Goal: Transaction & Acquisition: Obtain resource

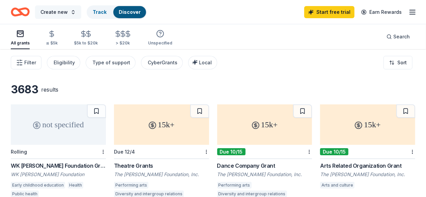
click at [64, 10] on span "Create new" at bounding box center [53, 12] width 27 height 8
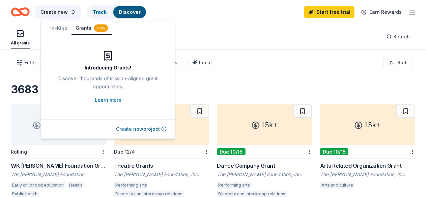
click at [218, 52] on div "Filter Eligibility Type of support CyberGrants Local Sort" at bounding box center [213, 62] width 426 height 27
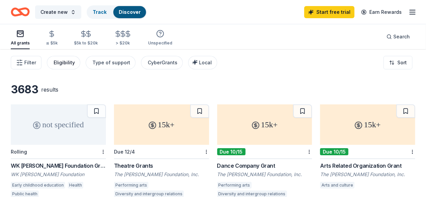
click at [75, 59] on div "Eligibility" at bounding box center [64, 63] width 21 height 8
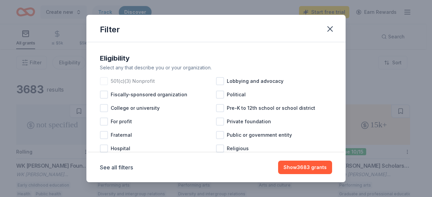
click at [102, 78] on div at bounding box center [104, 81] width 8 height 8
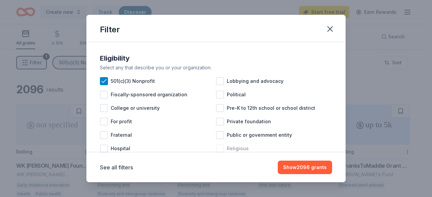
click at [218, 148] on div at bounding box center [220, 149] width 8 height 8
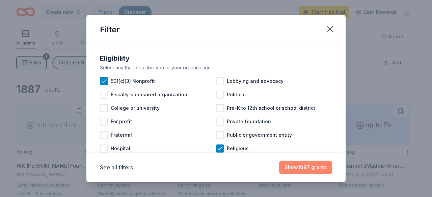
click at [313, 167] on button "Show 1887 grants" at bounding box center [305, 167] width 53 height 13
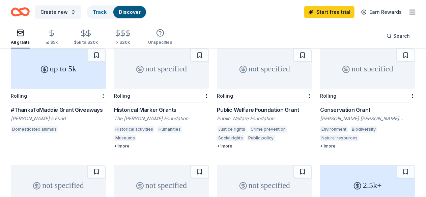
scroll to position [288, 0]
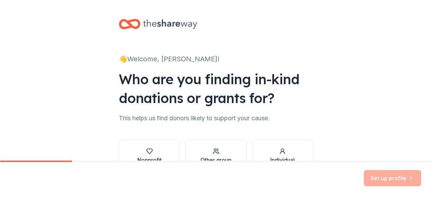
scroll to position [44, 0]
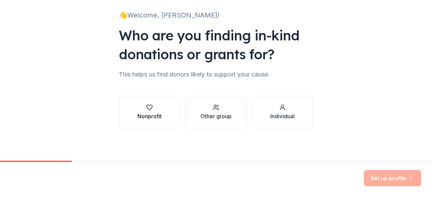
click at [151, 113] on div "Nonprofit" at bounding box center [149, 116] width 24 height 8
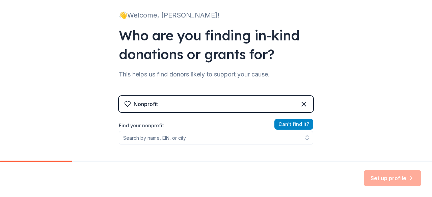
click at [298, 122] on button "Can ' t find it?" at bounding box center [293, 124] width 39 height 11
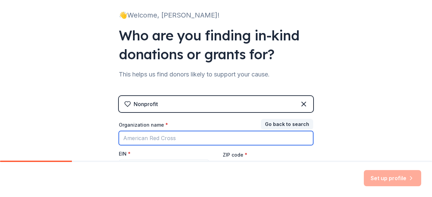
click at [196, 141] on input "Organization name *" at bounding box center [216, 138] width 194 height 14
type input "Kindness in Action Missions"
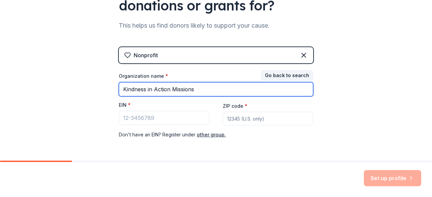
scroll to position [104, 0]
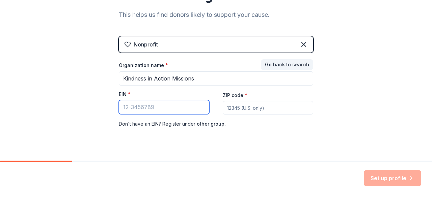
click at [168, 107] on input "EIN *" at bounding box center [164, 107] width 90 height 14
type input "[US_EMPLOYER_IDENTIFICATION_NUMBER]"
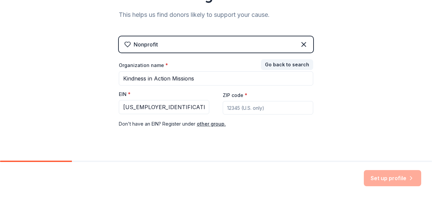
click at [237, 109] on input "ZIP code *" at bounding box center [268, 107] width 90 height 13
type input "21550"
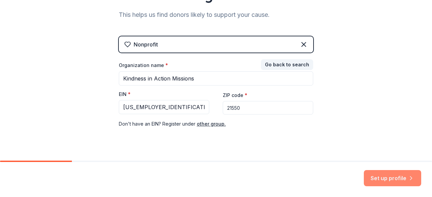
click at [387, 178] on button "Set up profile" at bounding box center [392, 178] width 57 height 16
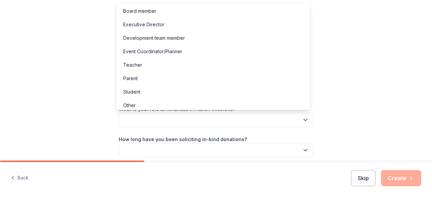
click at [226, 118] on button "button" at bounding box center [216, 120] width 194 height 14
click at [140, 21] on div "Executive Director" at bounding box center [143, 25] width 41 height 8
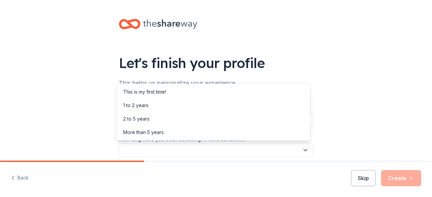
click at [132, 153] on button "button" at bounding box center [216, 150] width 194 height 14
click at [142, 92] on div "This is my first time!" at bounding box center [144, 92] width 43 height 8
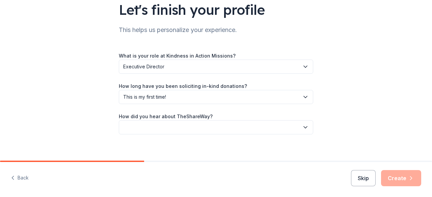
scroll to position [59, 0]
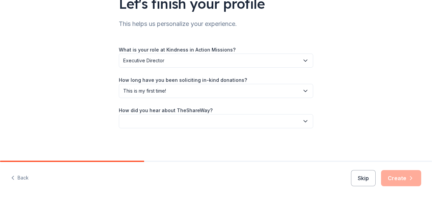
click at [293, 118] on button "button" at bounding box center [216, 121] width 194 height 14
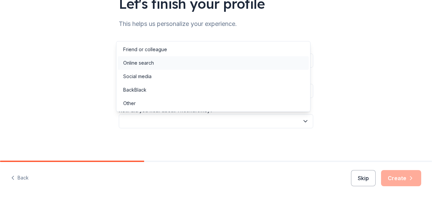
click at [253, 58] on div "Online search" at bounding box center [213, 62] width 191 height 13
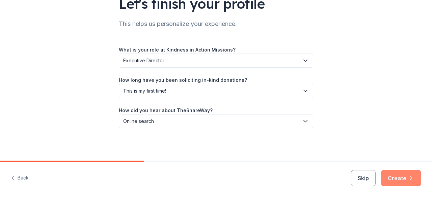
click at [402, 179] on button "Create" at bounding box center [401, 178] width 40 height 16
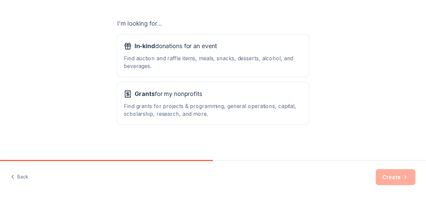
scroll to position [111, 0]
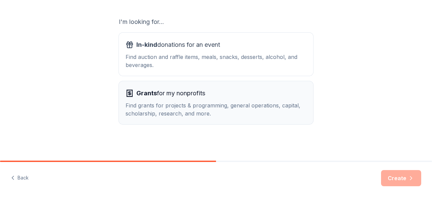
click at [281, 104] on div "Find grants for projects & programming, general operations, capital, scholarshi…" at bounding box center [215, 110] width 181 height 16
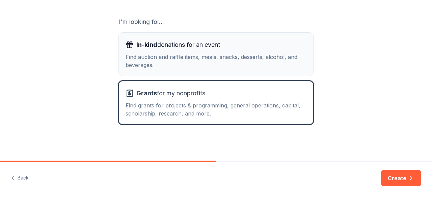
click at [264, 52] on div "In-kind donations for an event Find auction and raffle items, meals, snacks, de…" at bounding box center [215, 54] width 181 height 30
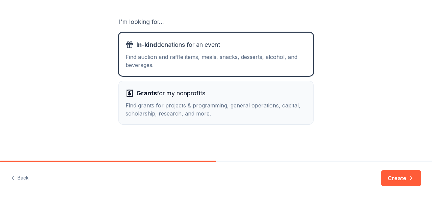
click at [267, 105] on div "Find grants for projects & programming, general operations, capital, scholarshi…" at bounding box center [215, 110] width 181 height 16
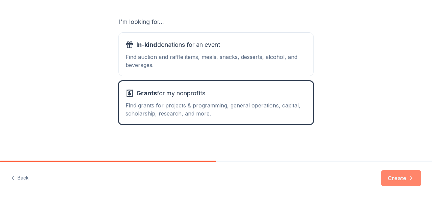
click at [399, 178] on button "Create" at bounding box center [401, 178] width 40 height 16
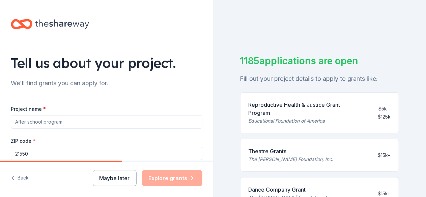
click at [168, 120] on input "Project name *" at bounding box center [107, 121] width 192 height 13
type input "o"
type input "O"
type input "F"
type input "I"
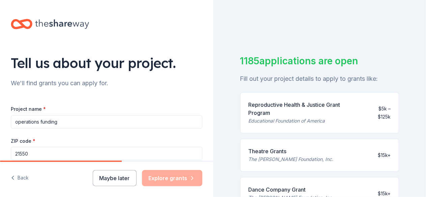
click at [16, 121] on input "operations funding" at bounding box center [107, 121] width 192 height 13
click at [16, 121] on input "perations funding" at bounding box center [107, 121] width 192 height 13
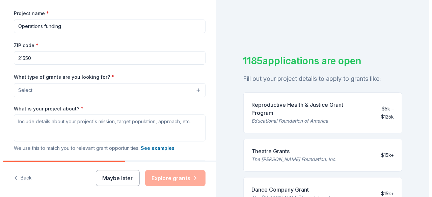
scroll to position [96, 0]
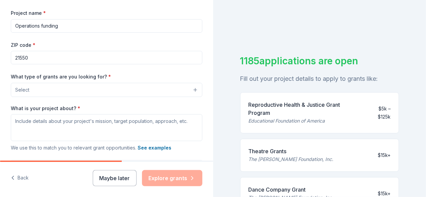
type input "Operations funding"
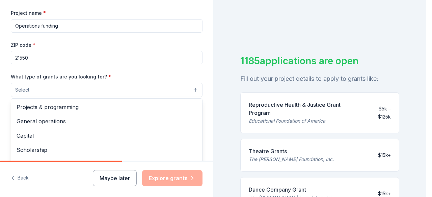
click at [164, 86] on button "Select" at bounding box center [107, 90] width 192 height 14
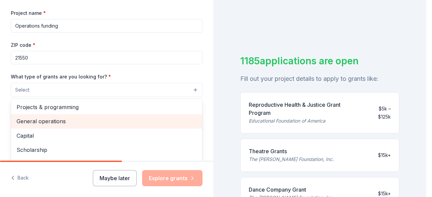
click at [119, 119] on span "General operations" at bounding box center [107, 121] width 180 height 9
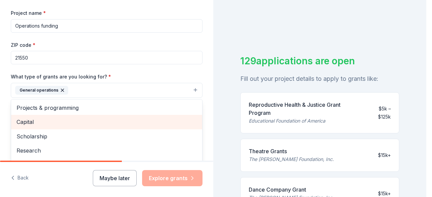
click at [113, 120] on span "Capital" at bounding box center [107, 122] width 180 height 9
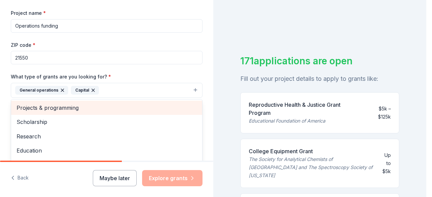
click at [110, 105] on span "Projects & programming" at bounding box center [107, 108] width 180 height 9
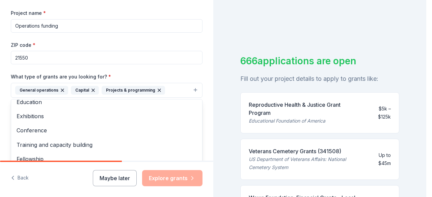
scroll to position [36, 0]
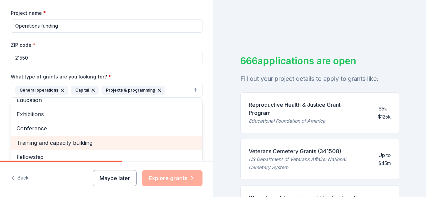
click at [138, 141] on span "Training and capacity building" at bounding box center [107, 143] width 180 height 9
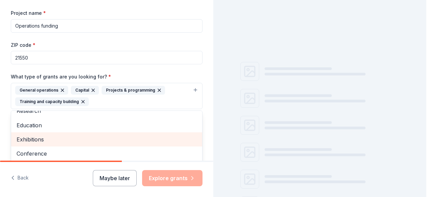
scroll to position [22, 0]
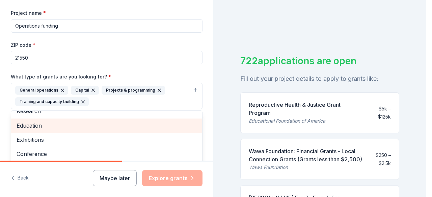
click at [124, 122] on span "Education" at bounding box center [107, 125] width 180 height 9
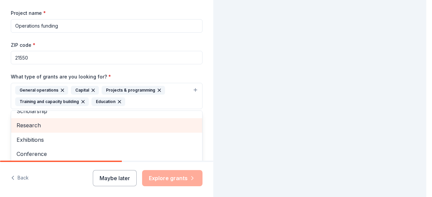
scroll to position [8, 0]
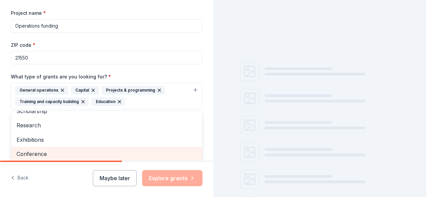
click at [118, 153] on span "Conference" at bounding box center [107, 154] width 180 height 9
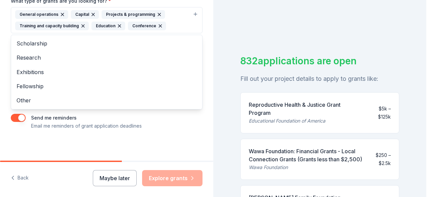
scroll to position [173, 0]
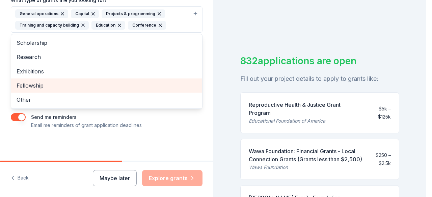
click at [139, 81] on span "Fellowship" at bounding box center [107, 85] width 180 height 9
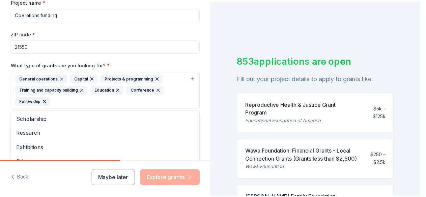
scroll to position [184, 0]
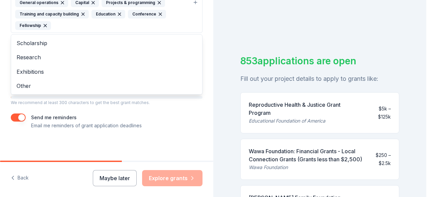
click at [181, 182] on div "Tell us about your project. We'll find grants you can apply for. Project name *…" at bounding box center [106, 98] width 213 height 197
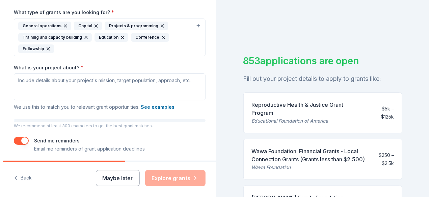
scroll to position [148, 0]
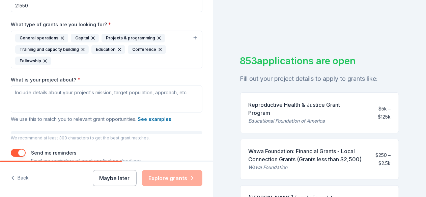
click at [382, 18] on div "853 applications are open Fill out your project details to apply to grants like…" at bounding box center [319, 98] width 213 height 197
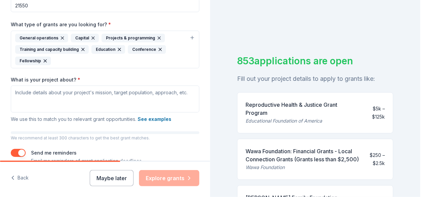
click at [159, 48] on icon "button" at bounding box center [160, 49] width 3 height 3
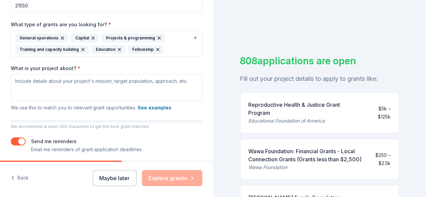
click at [118, 48] on icon "button" at bounding box center [119, 49] width 3 height 3
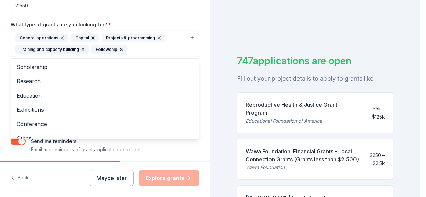
click at [120, 49] on icon "button" at bounding box center [121, 49] width 3 height 3
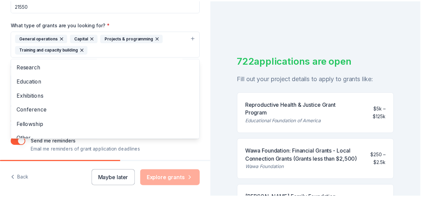
scroll to position [22, 0]
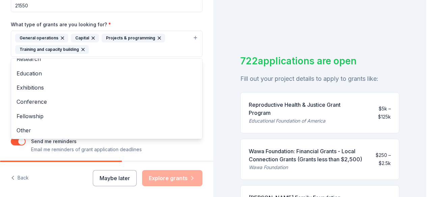
click at [192, 145] on div "Project name * Operations funding ZIP code * 21550 What type of grants are you …" at bounding box center [107, 54] width 192 height 197
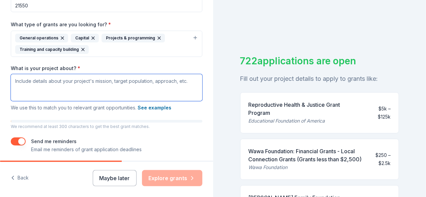
click at [16, 79] on textarea "What is your project about? *" at bounding box center [107, 87] width 192 height 27
paste textarea "The purpose of the Organization is to ‘Empower lives and build communities by p…"
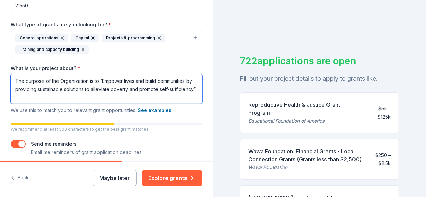
click at [16, 79] on textarea "The purpose of the Organization is to ‘Empower lives and build communities by p…" at bounding box center [107, 89] width 192 height 30
click at [51, 100] on textarea "The purpose of the Organization is to ‘Empower lives and build communities by p…" at bounding box center [107, 89] width 192 height 30
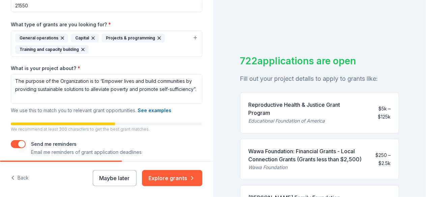
click at [51, 108] on span "We use this to match you to relevant grant opportunities. See examples" at bounding box center [91, 111] width 161 height 6
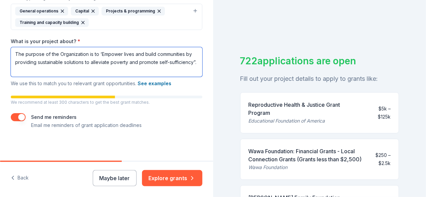
click at [56, 74] on textarea "The purpose of the Organization is to ‘Empower lives and build communities by p…" at bounding box center [107, 62] width 192 height 30
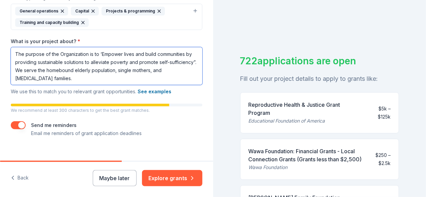
click at [52, 77] on textarea "The purpose of the Organization is to ‘Empower lives and build communities by p…" at bounding box center [107, 66] width 192 height 38
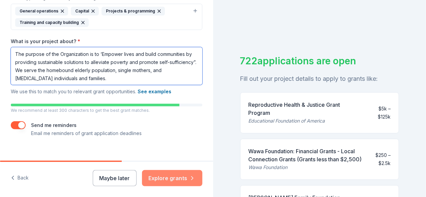
type textarea "The purpose of the Organization is to ‘Empower lives and build communities by p…"
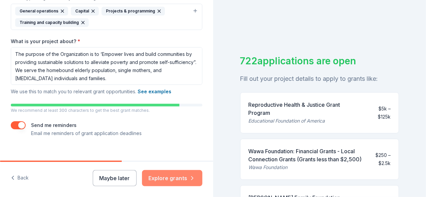
click at [166, 177] on button "Explore grants" at bounding box center [172, 178] width 60 height 16
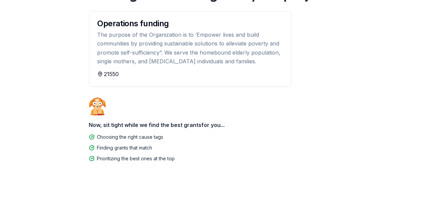
scroll to position [74, 0]
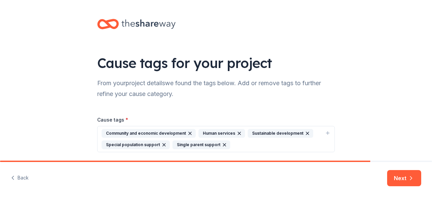
click at [431, 166] on html "Cause tags for your project From your project details we found the tags below. …" at bounding box center [216, 98] width 432 height 197
click at [398, 174] on button "Next" at bounding box center [404, 178] width 34 height 16
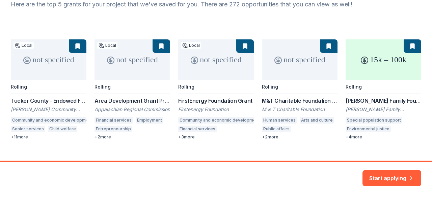
scroll to position [90, 0]
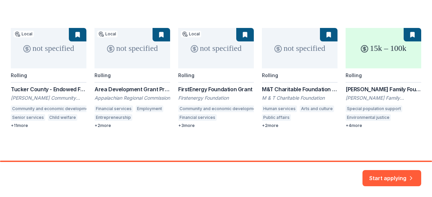
click at [206, 87] on div "not specified Local Rolling [GEOGRAPHIC_DATA] - Endowed Funds [PERSON_NAME] Com…" at bounding box center [216, 78] width 410 height 101
click at [277, 88] on div "not specified Local Rolling [GEOGRAPHIC_DATA] - Endowed Funds [PERSON_NAME] Com…" at bounding box center [216, 78] width 410 height 101
click at [322, 33] on div "not specified Local Rolling [GEOGRAPHIC_DATA] - Endowed Funds [PERSON_NAME] Com…" at bounding box center [216, 78] width 410 height 101
click at [325, 34] on div "not specified Local Rolling [GEOGRAPHIC_DATA] - Endowed Funds [PERSON_NAME] Com…" at bounding box center [216, 78] width 410 height 101
click at [157, 31] on div "not specified Local Rolling [GEOGRAPHIC_DATA] - Endowed Funds [PERSON_NAME] Com…" at bounding box center [216, 78] width 410 height 101
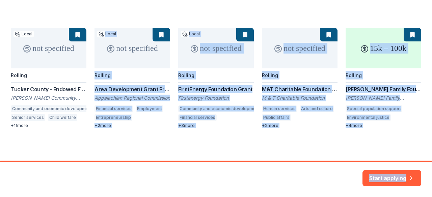
drag, startPoint x: 160, startPoint y: 35, endPoint x: 401, endPoint y: 213, distance: 300.0
click at [401, 197] on html "We found 277 grants for your project Here are the top 5 grants for your project…" at bounding box center [216, 98] width 432 height 197
click at [333, 178] on div "Start applying" at bounding box center [216, 179] width 432 height 35
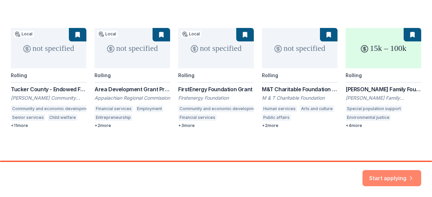
click at [406, 171] on button "Start applying" at bounding box center [391, 174] width 59 height 16
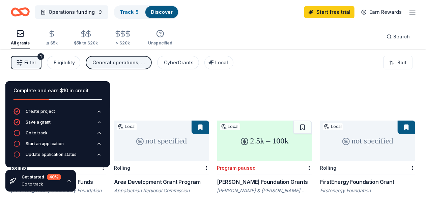
click at [42, 184] on div "Go to track" at bounding box center [41, 184] width 39 height 5
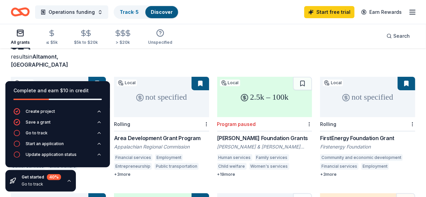
scroll to position [46, 0]
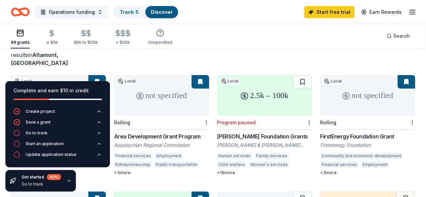
click at [32, 134] on div "Go to track" at bounding box center [37, 133] width 22 height 5
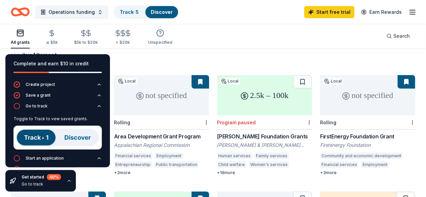
click at [66, 137] on img at bounding box center [57, 138] width 88 height 24
click at [27, 135] on img at bounding box center [57, 138] width 88 height 24
click at [35, 157] on div "Start an application" at bounding box center [45, 158] width 38 height 5
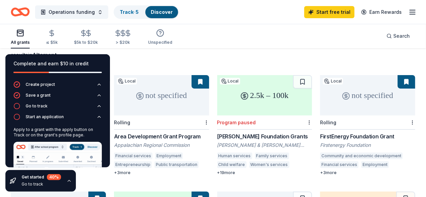
click at [90, 57] on div "Complete and earn $10 in credit" at bounding box center [57, 67] width 105 height 27
click at [69, 179] on icon "button" at bounding box center [68, 180] width 5 height 5
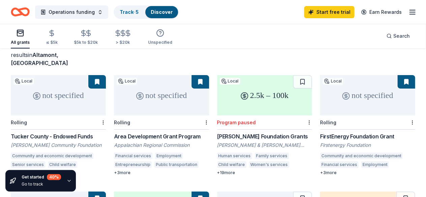
click at [106, 192] on button at bounding box center [97, 198] width 18 height 13
drag, startPoint x: 400, startPoint y: 77, endPoint x: 379, endPoint y: 153, distance: 78.9
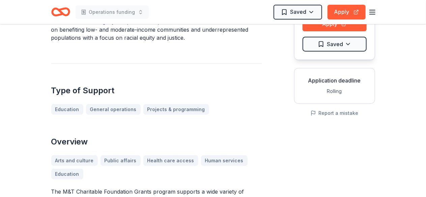
scroll to position [80, 0]
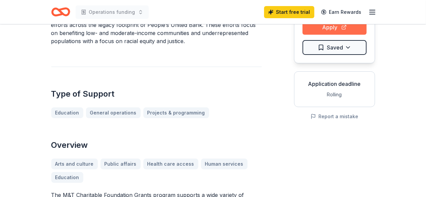
click at [350, 29] on button "Apply" at bounding box center [335, 27] width 64 height 15
